Goal: Check status: Check status

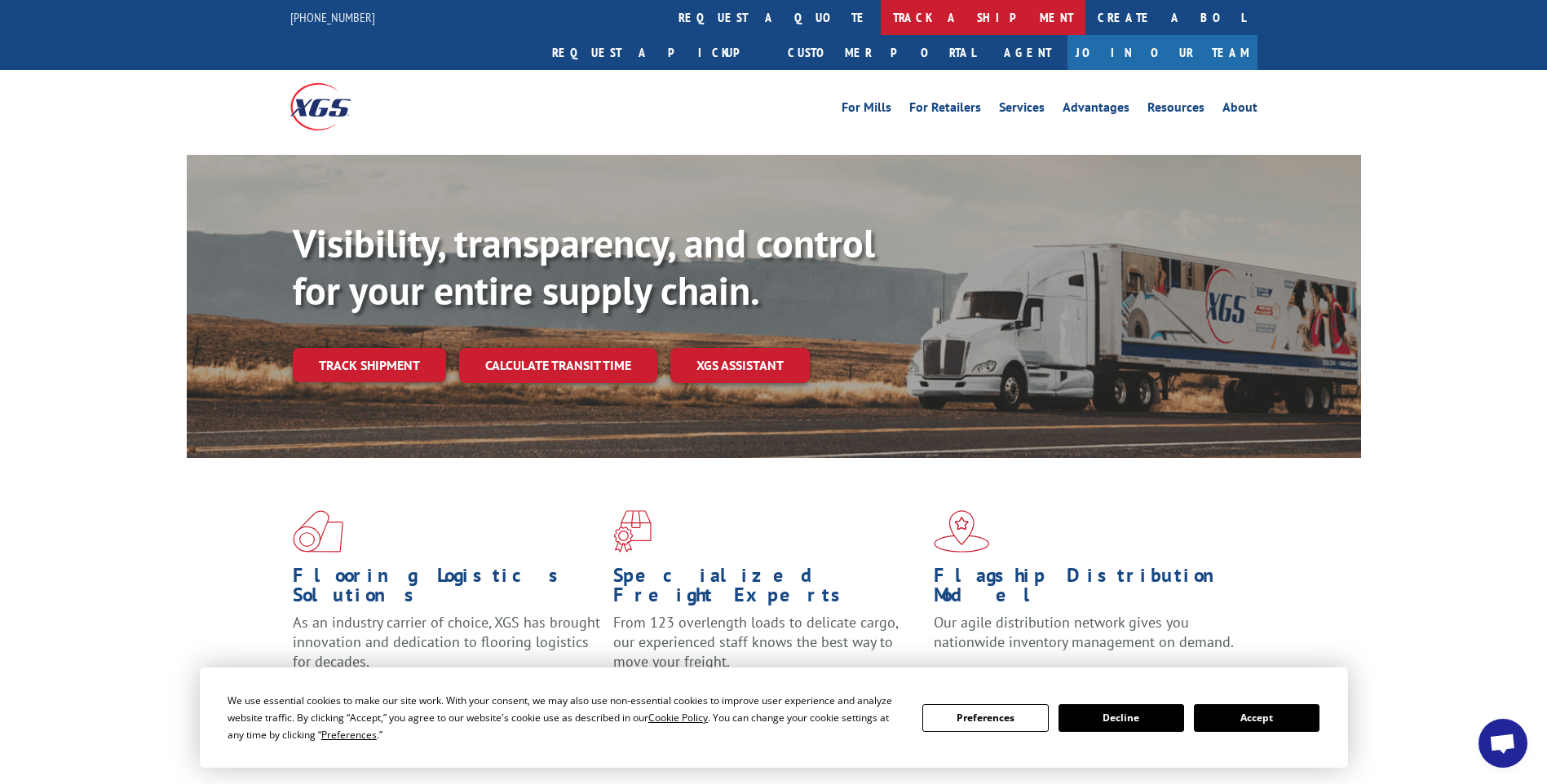
click at [880, 17] on link "track a shipment" at bounding box center [983, 17] width 205 height 35
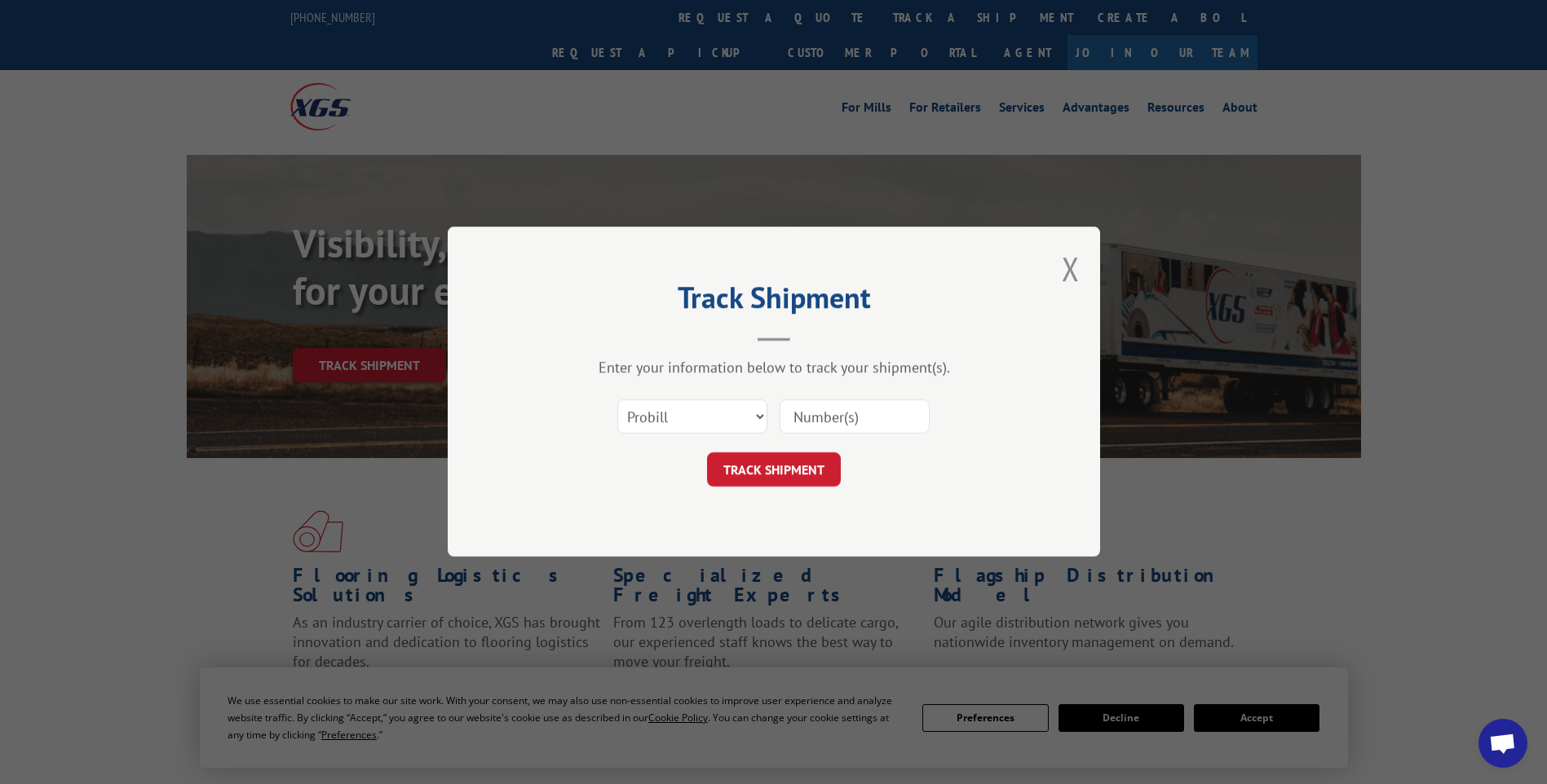
click at [807, 415] on input at bounding box center [855, 417] width 150 height 34
type input "17611090"
click button "TRACK SHIPMENT" at bounding box center [774, 470] width 134 height 34
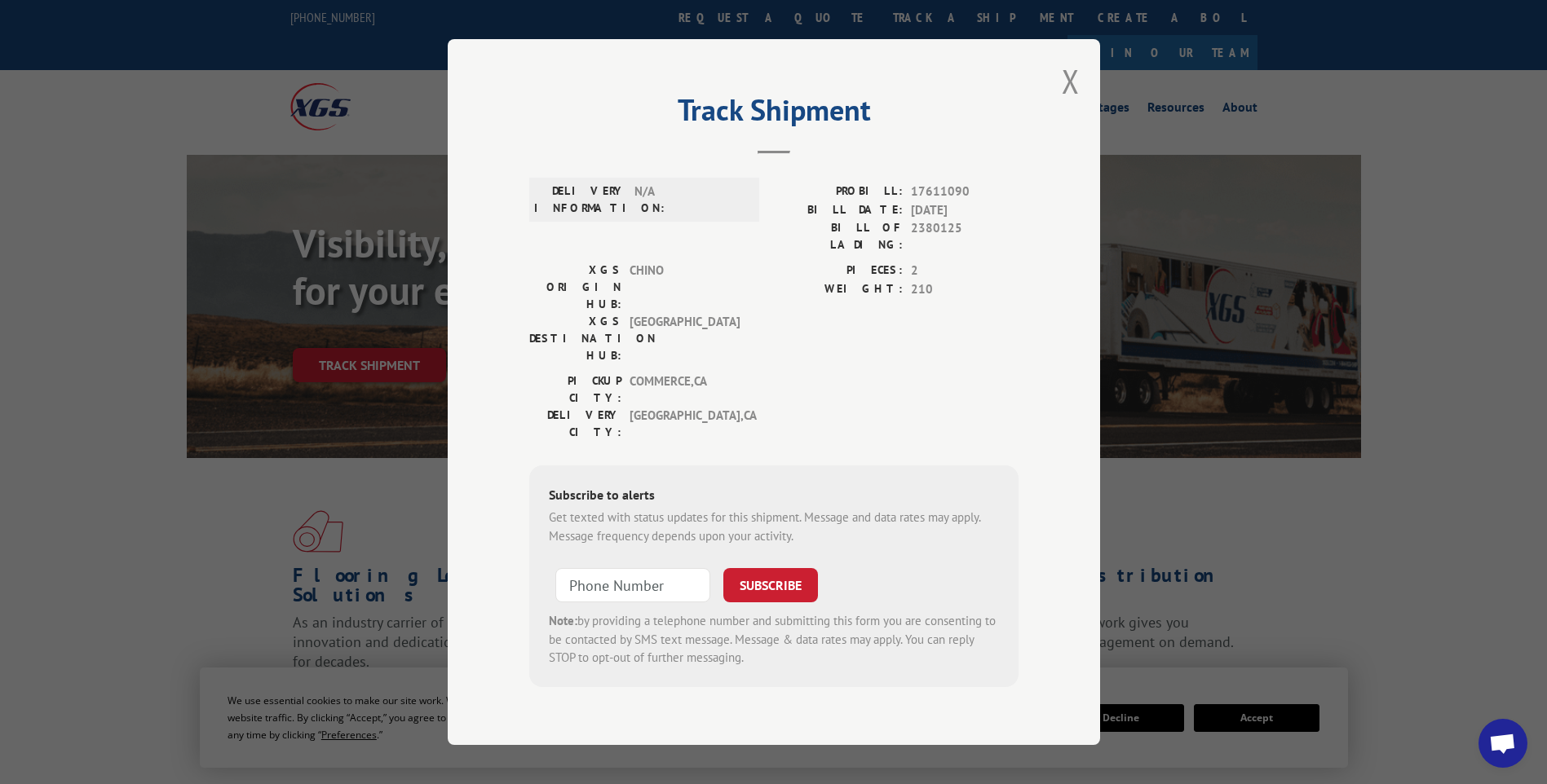
drag, startPoint x: 1458, startPoint y: 72, endPoint x: 1166, endPoint y: 82, distance: 292.2
click at [1458, 72] on div "Track Shipment DELIVERY INFORMATION: N/A PROBILL: 17611090 BILL DATE: 09/10/202…" at bounding box center [774, 392] width 1547 height 784
